Goal: Information Seeking & Learning: Learn about a topic

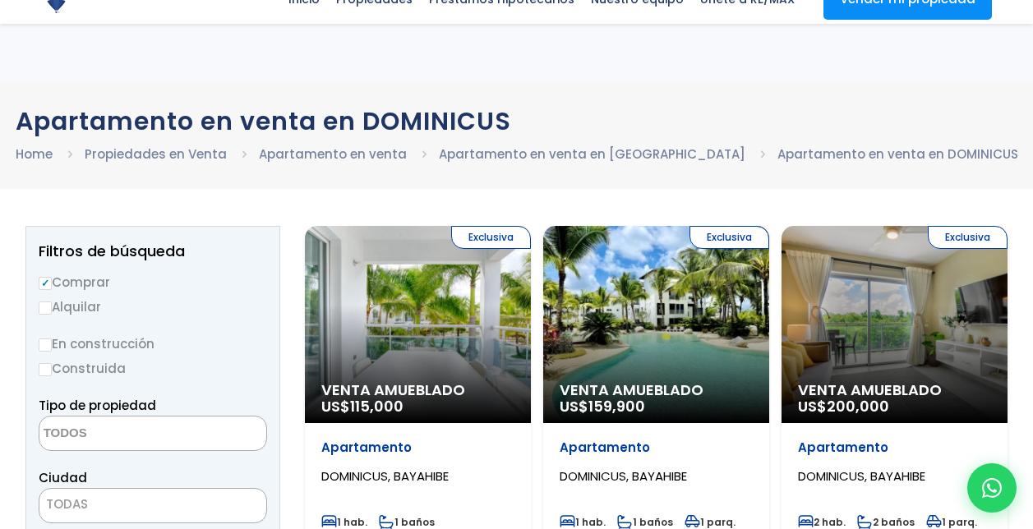
select select
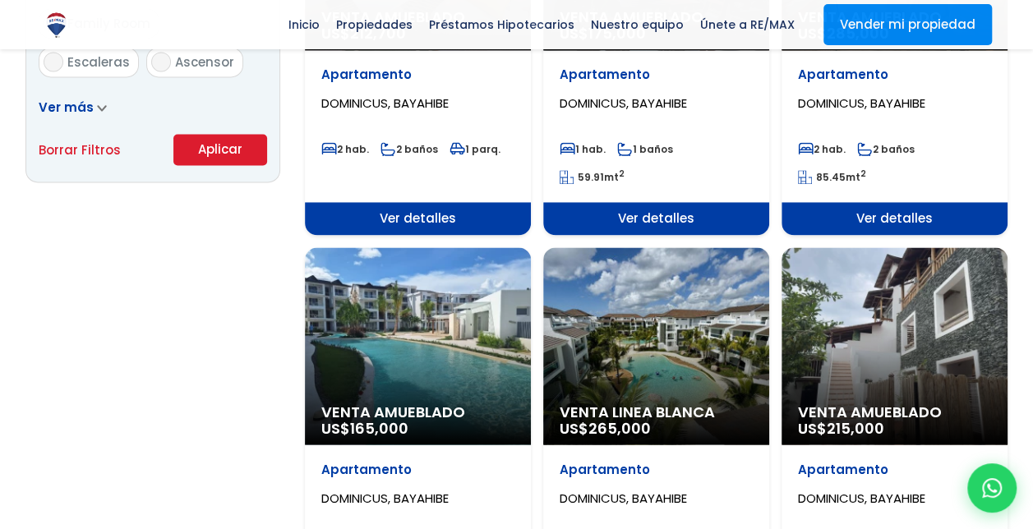
scroll to position [1066, 0]
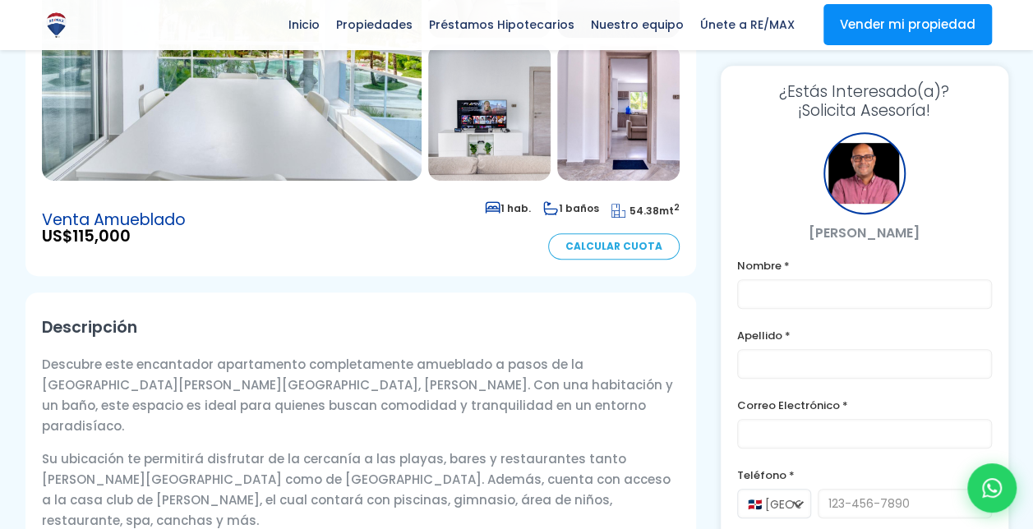
scroll to position [82, 0]
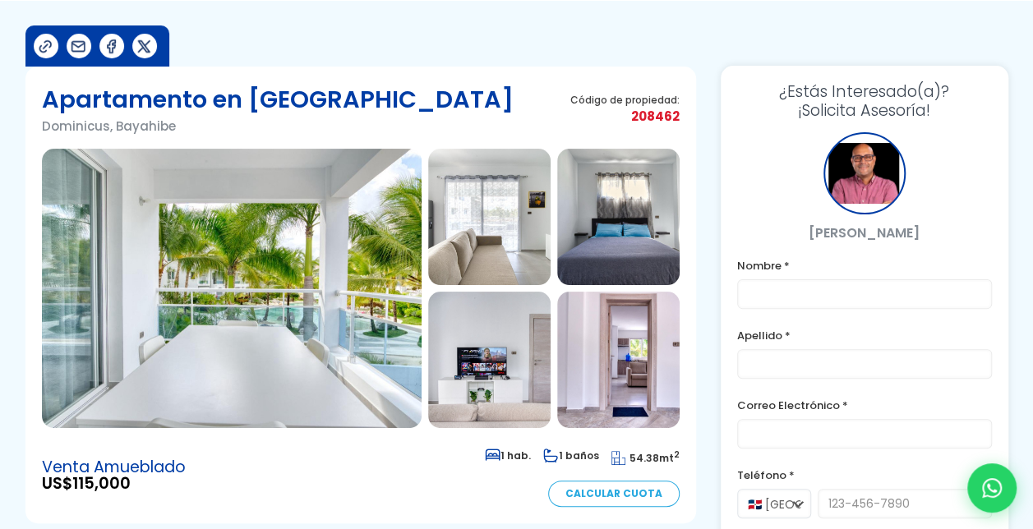
click at [289, 339] on img at bounding box center [232, 288] width 380 height 279
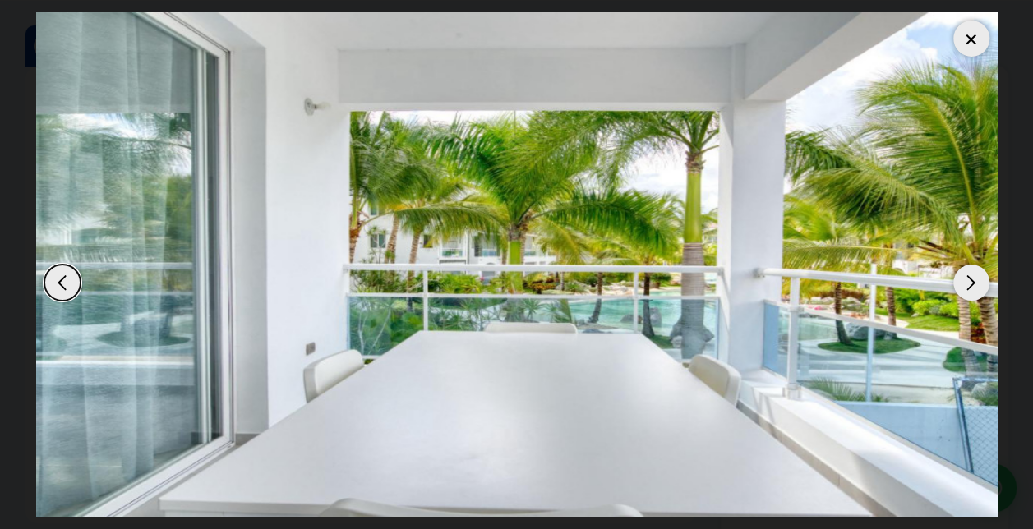
click at [978, 287] on div "Next slide" at bounding box center [971, 283] width 36 height 36
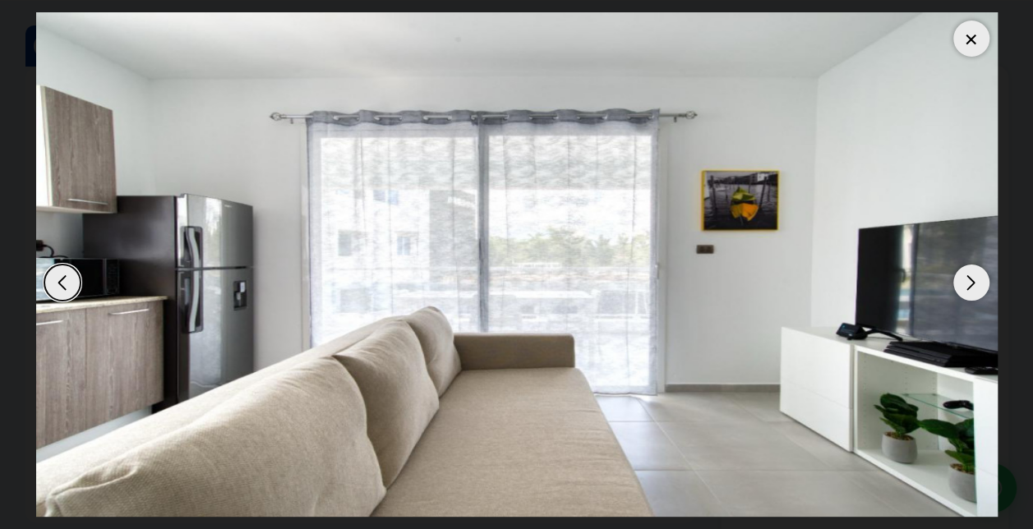
click at [978, 287] on div "Next slide" at bounding box center [971, 283] width 36 height 36
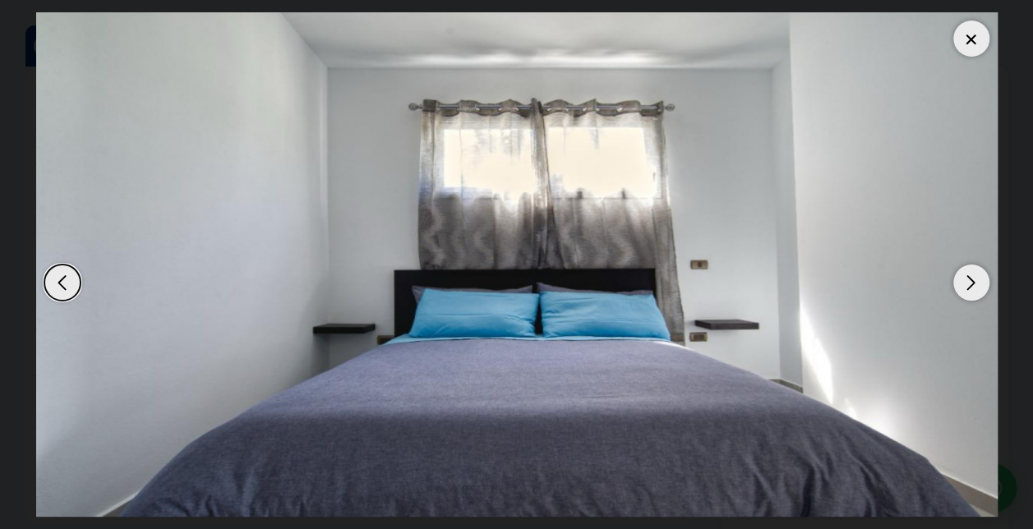
click at [978, 287] on div "Next slide" at bounding box center [971, 283] width 36 height 36
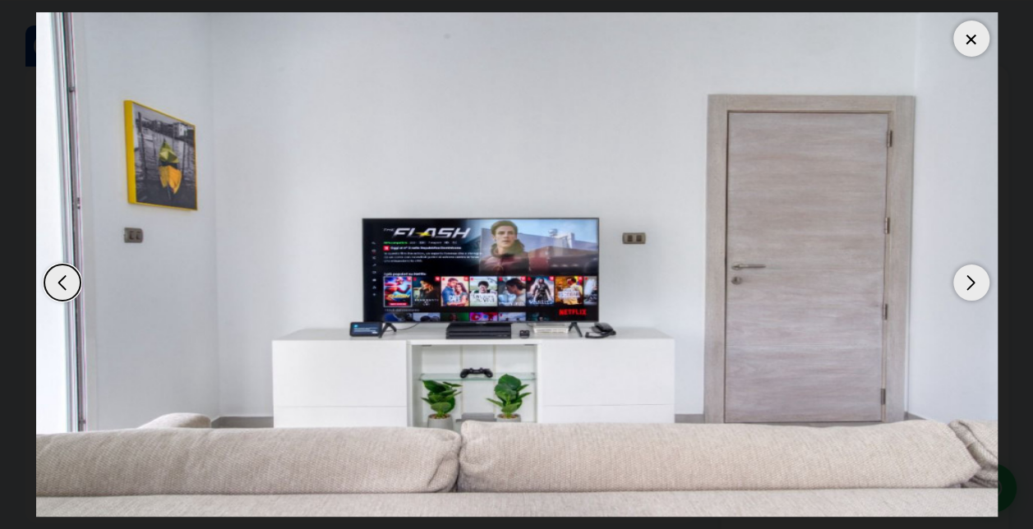
click at [978, 287] on div "Next slide" at bounding box center [971, 283] width 36 height 36
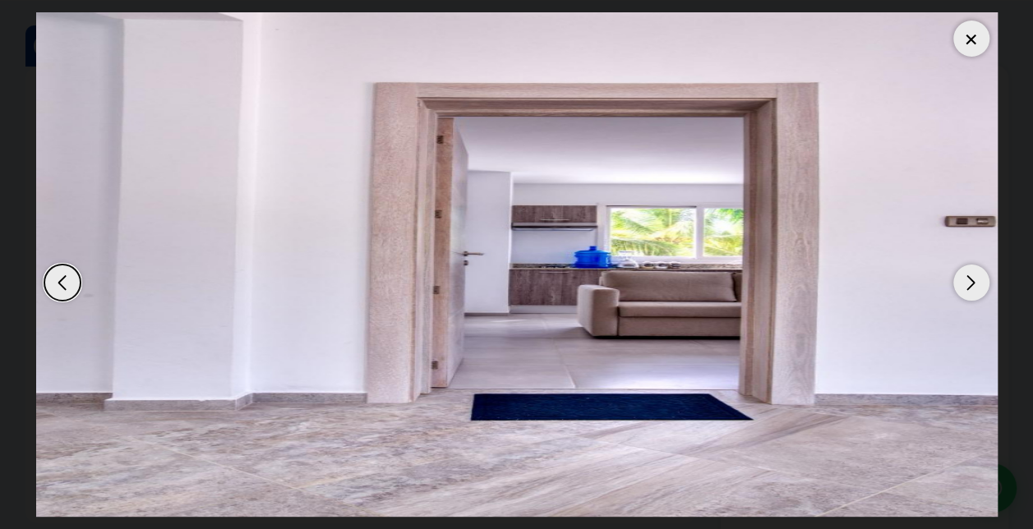
click at [978, 287] on div "Next slide" at bounding box center [971, 283] width 36 height 36
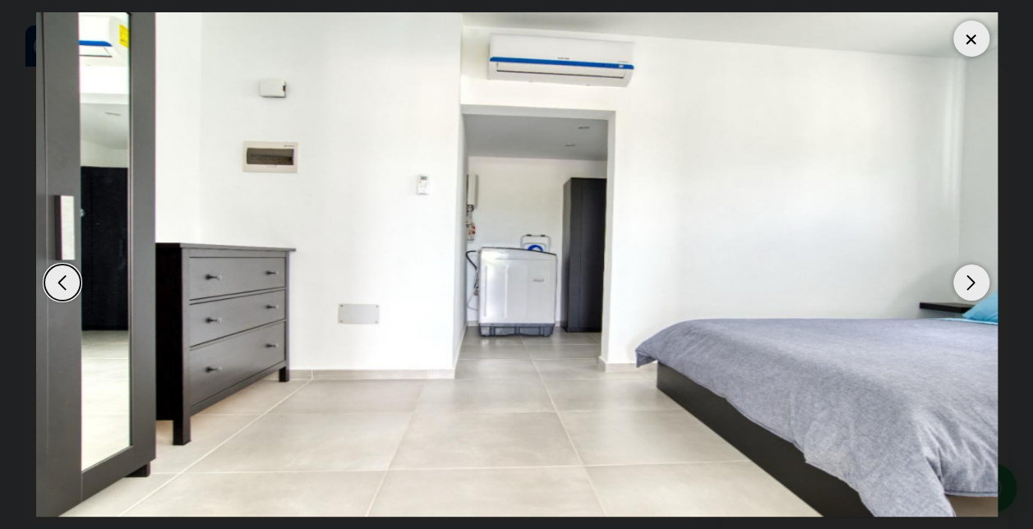
click at [978, 287] on div "Next slide" at bounding box center [971, 283] width 36 height 36
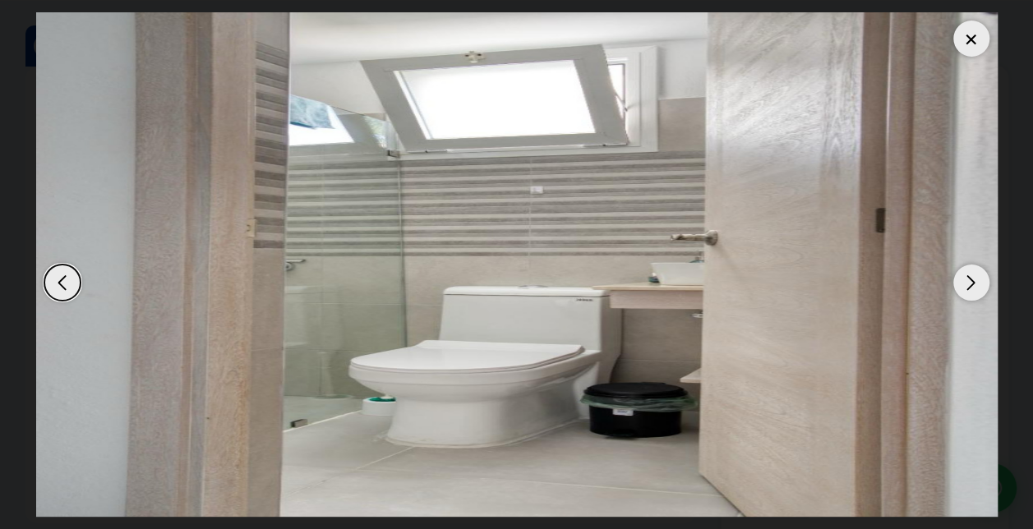
click at [960, 52] on div at bounding box center [971, 39] width 36 height 36
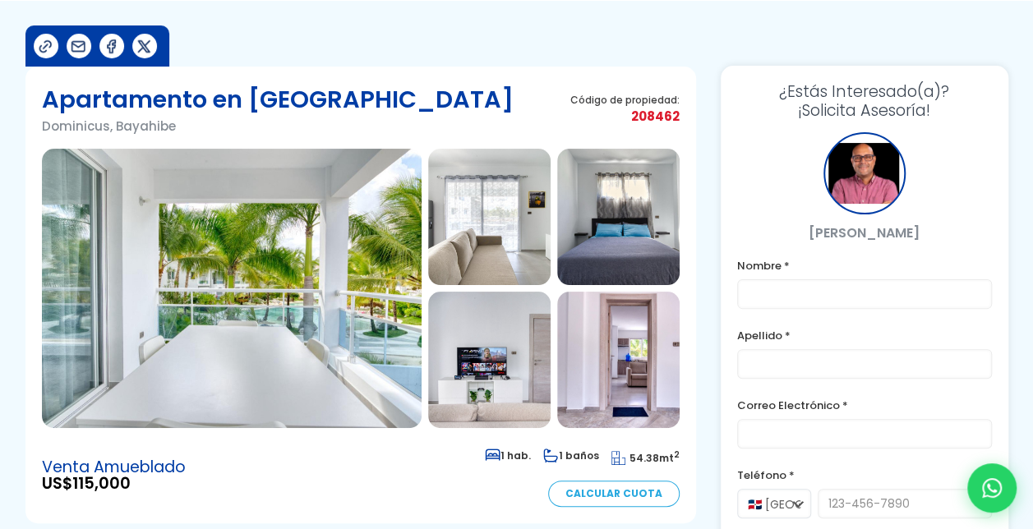
click at [333, 281] on img at bounding box center [232, 288] width 380 height 279
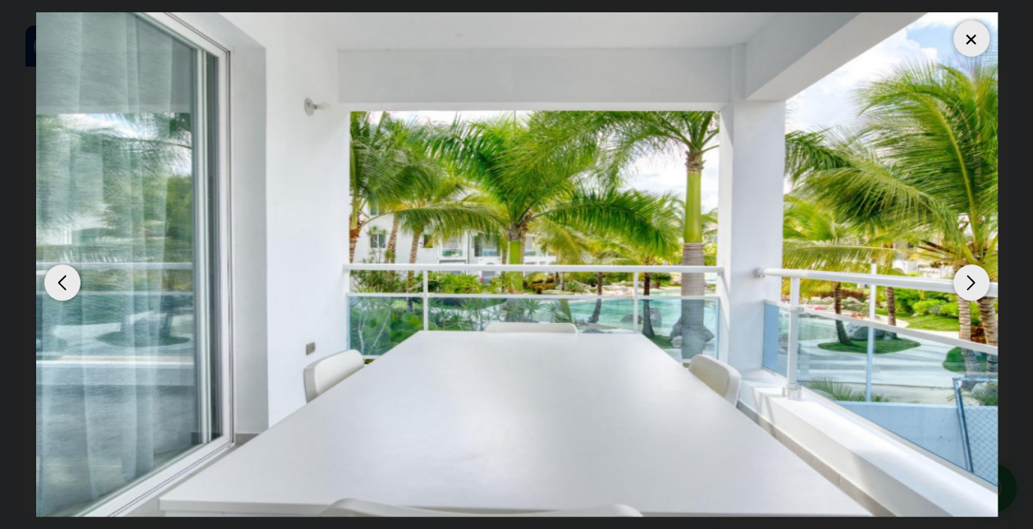
click at [976, 284] on div "Next slide" at bounding box center [971, 283] width 36 height 36
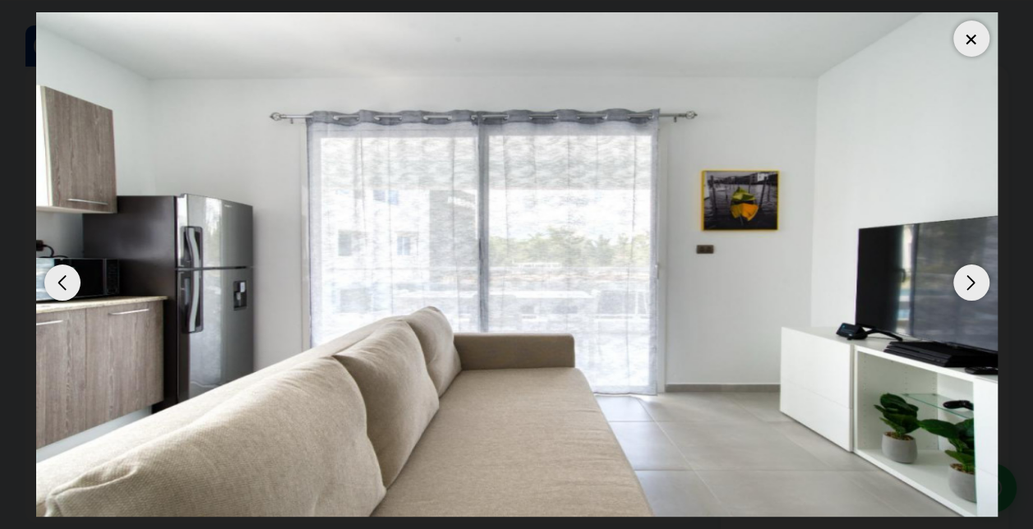
click at [977, 26] on div at bounding box center [971, 39] width 36 height 36
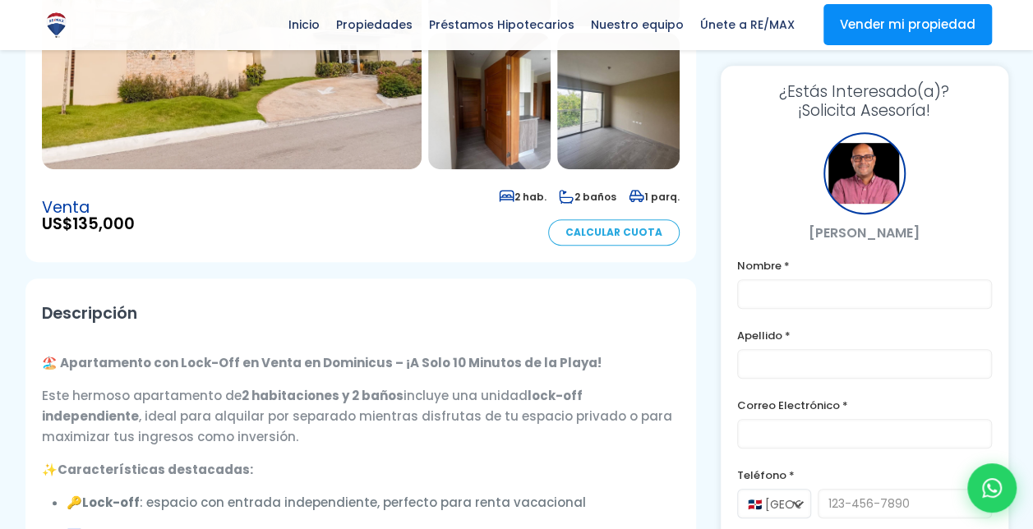
scroll to position [164, 0]
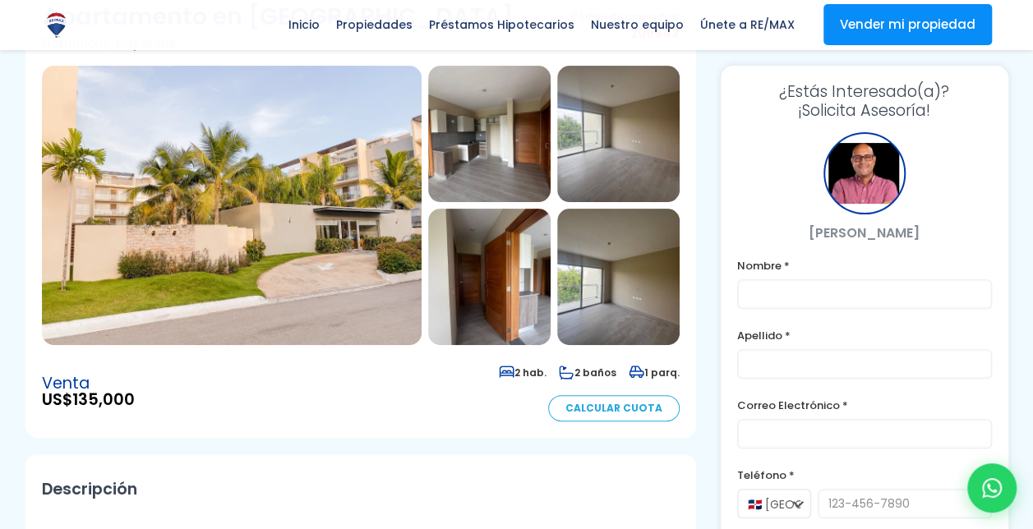
click at [457, 205] on section at bounding box center [361, 205] width 638 height 279
click at [457, 161] on img at bounding box center [489, 134] width 122 height 136
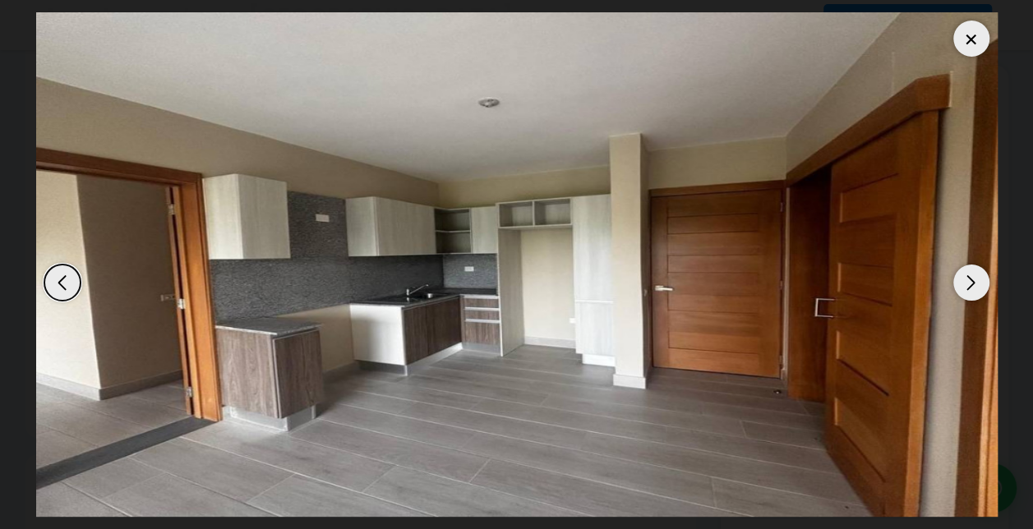
click at [971, 288] on div "Next slide" at bounding box center [971, 283] width 36 height 36
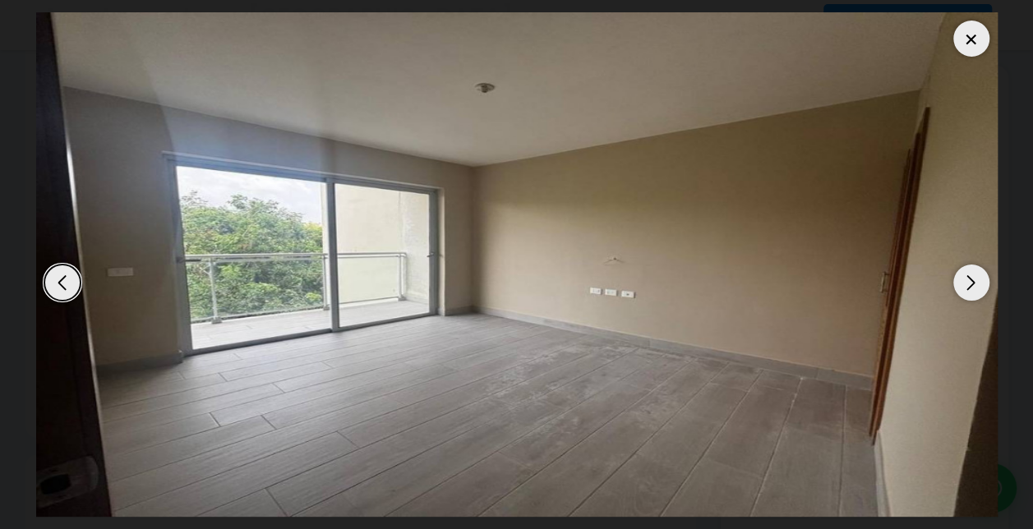
click at [971, 288] on div "Next slide" at bounding box center [971, 283] width 36 height 36
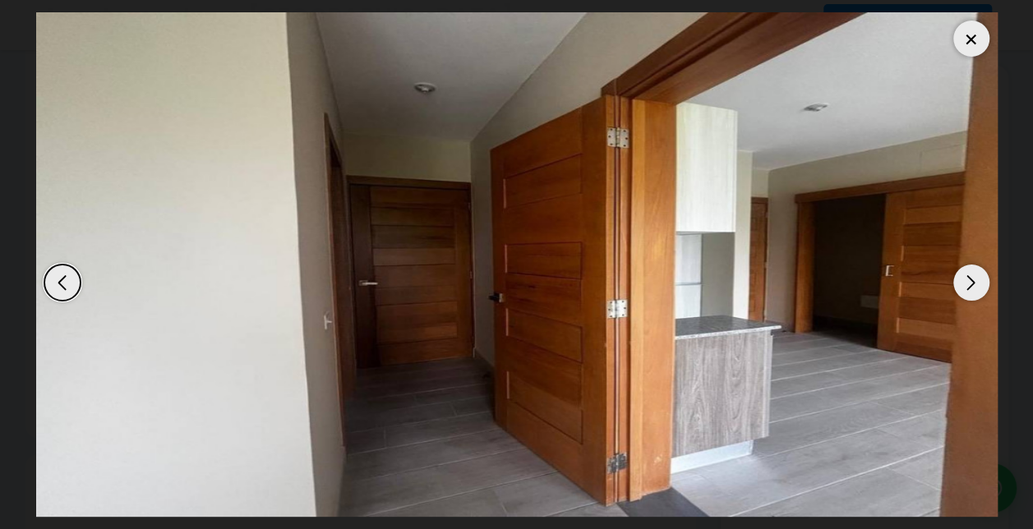
click at [971, 288] on div "Next slide" at bounding box center [971, 283] width 36 height 36
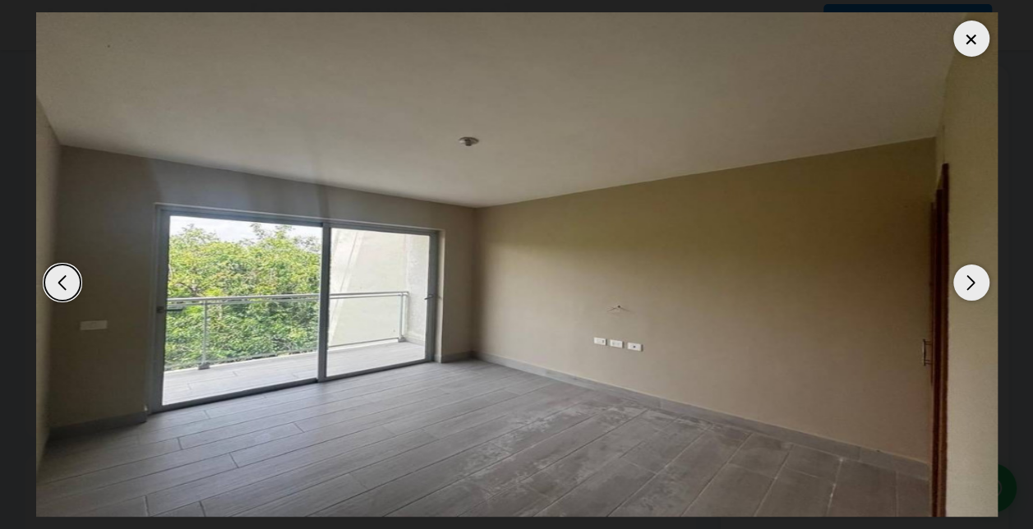
click at [971, 41] on div at bounding box center [971, 39] width 36 height 36
